Goal: Find specific page/section: Find specific page/section

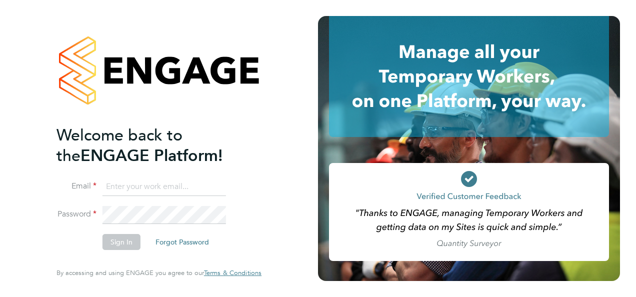
type input "jasmin.padmore@bgis.com"
click at [126, 245] on button "Sign In" at bounding box center [122, 242] width 38 height 16
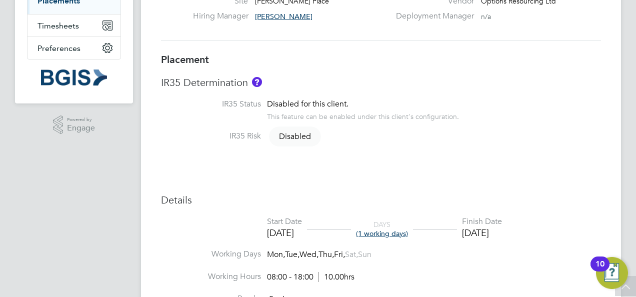
scroll to position [49, 0]
